Goal: Information Seeking & Learning: Learn about a topic

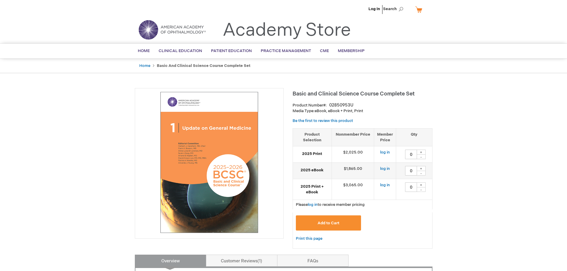
drag, startPoint x: 452, startPoint y: 146, endPoint x: 457, endPoint y: 69, distance: 77.2
drag, startPoint x: 533, startPoint y: 261, endPoint x: 362, endPoint y: 68, distance: 258.1
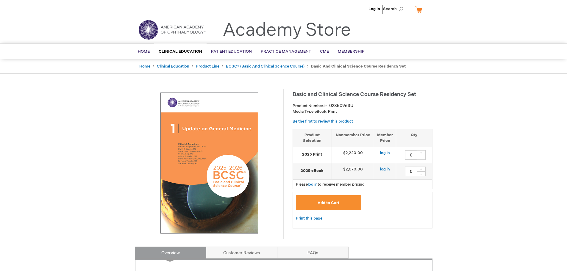
drag, startPoint x: 347, startPoint y: 157, endPoint x: 429, endPoint y: 1, distance: 176.4
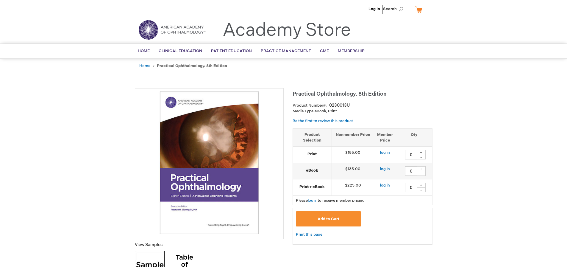
type input "0"
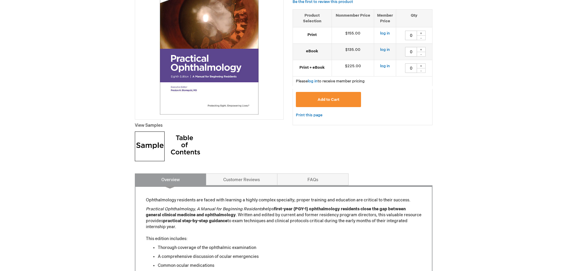
scroll to position [268, 0]
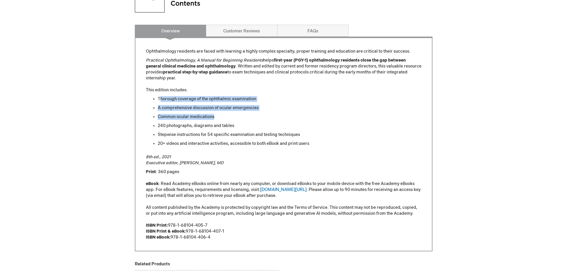
drag, startPoint x: 160, startPoint y: 100, endPoint x: 273, endPoint y: 114, distance: 113.8
click at [272, 114] on ul "Thorough coverage of the ophthalmic examination A comprehensive discussion of o…" at bounding box center [284, 121] width 276 height 51
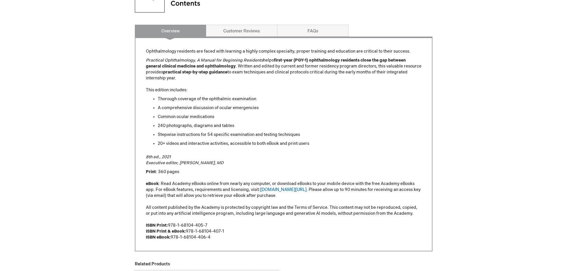
click at [279, 121] on ul "Thorough coverage of the ophthalmic examination A comprehensive discussion of o…" at bounding box center [284, 121] width 276 height 51
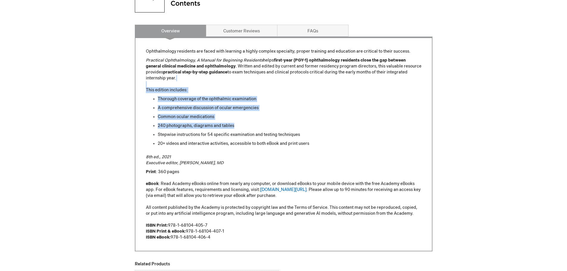
drag, startPoint x: 270, startPoint y: 128, endPoint x: 154, endPoint y: 84, distance: 124.5
click at [154, 84] on div "Ophthalmology residents are faced with learning a highly complex specialty; pro…" at bounding box center [284, 145] width 276 height 192
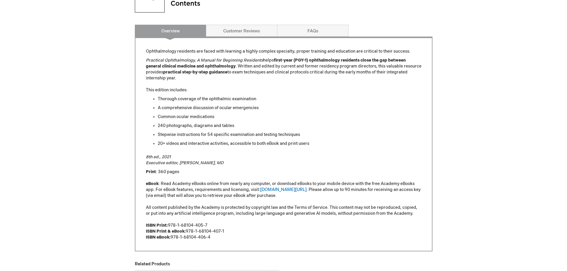
click at [249, 143] on li "20+ videos and interactive activities, accessible to both eBook and print users" at bounding box center [290, 144] width 264 height 6
drag, startPoint x: 319, startPoint y: 143, endPoint x: 149, endPoint y: 81, distance: 181.5
click at [149, 81] on div "Ophthalmology residents are faced with learning a highly complex specialty; pro…" at bounding box center [284, 145] width 276 height 192
click at [343, 131] on ul "Thorough coverage of the ophthalmic examination A comprehensive discussion of o…" at bounding box center [284, 121] width 276 height 51
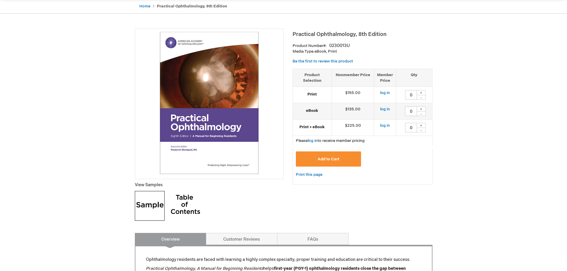
scroll to position [30, 0]
